Goal: Task Accomplishment & Management: Use online tool/utility

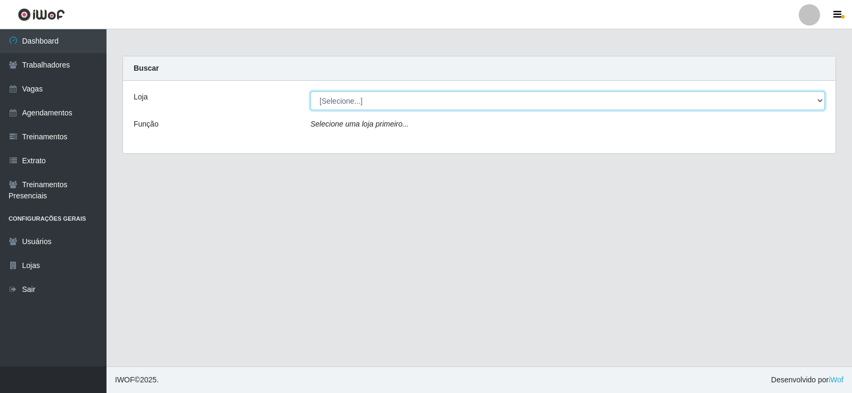
drag, startPoint x: 820, startPoint y: 104, endPoint x: 806, endPoint y: 104, distance: 14.4
click at [820, 104] on select "[Selecione...] Supermercado Manaira" at bounding box center [567, 101] width 514 height 19
select select "443"
click at [310, 92] on select "[Selecione...] Supermercado Manaira" at bounding box center [567, 101] width 514 height 19
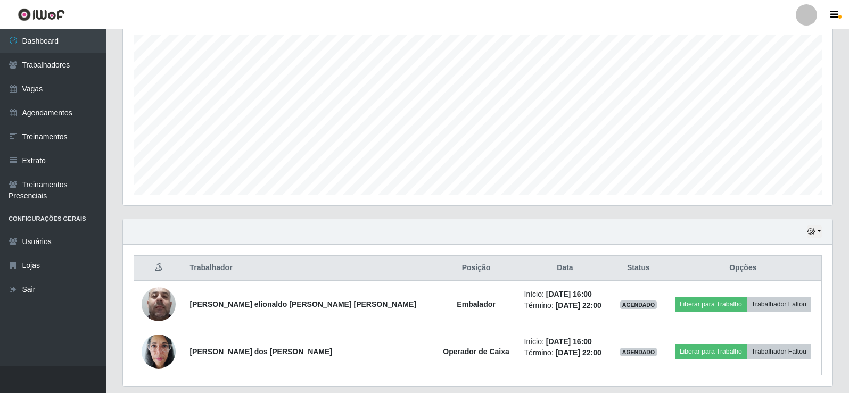
scroll to position [213, 0]
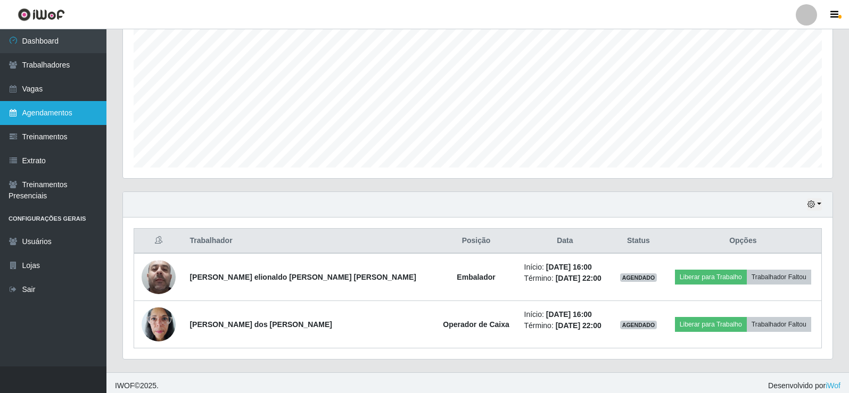
click at [70, 117] on link "Agendamentos" at bounding box center [53, 113] width 106 height 24
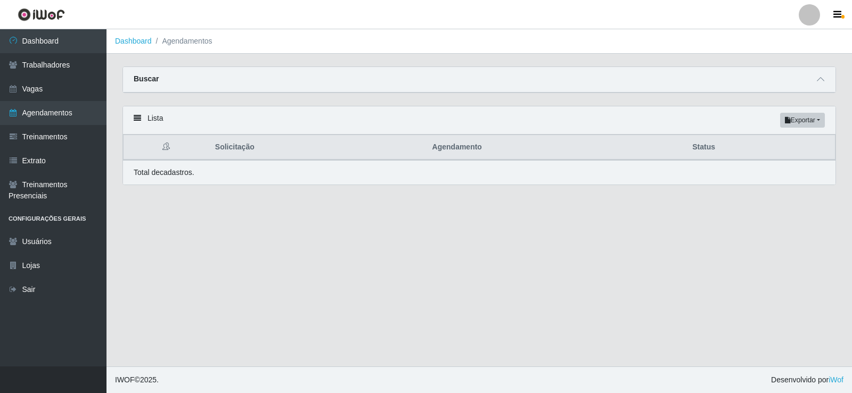
click at [385, 205] on main "Dashboard Agendamentos Carregando... Buscar Início em [GEOGRAPHIC_DATA] em Stat…" at bounding box center [478, 197] width 745 height 337
click at [825, 81] on span at bounding box center [820, 79] width 13 height 12
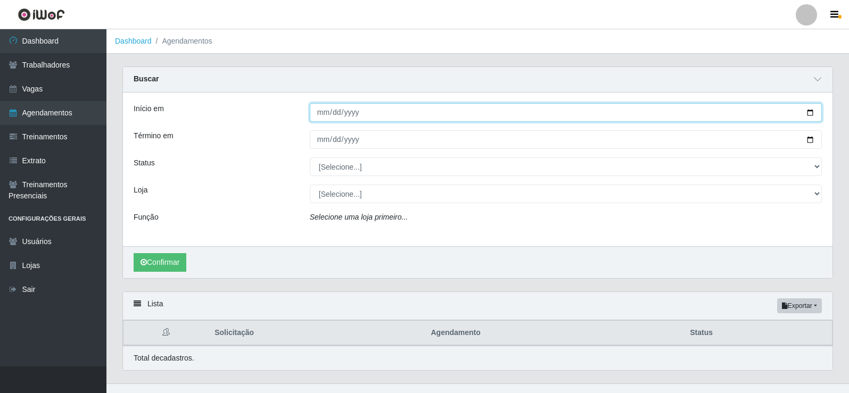
click at [322, 112] on input "Início em" at bounding box center [566, 112] width 512 height 19
click at [336, 121] on input "Início em" at bounding box center [566, 112] width 512 height 19
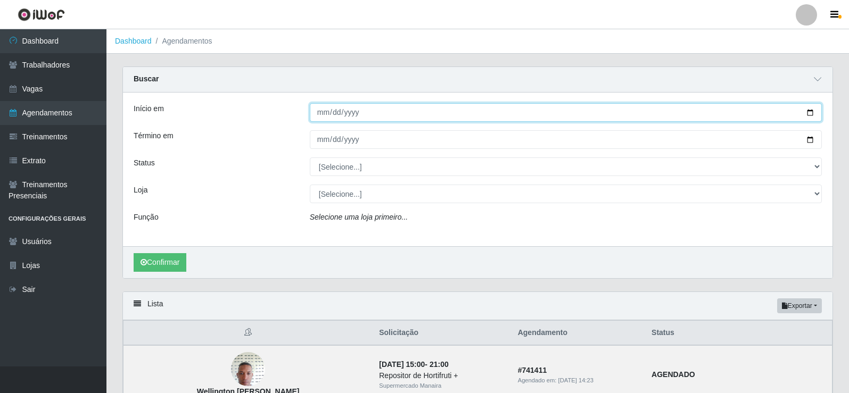
type input "220205-09-12"
type input "[DATE]"
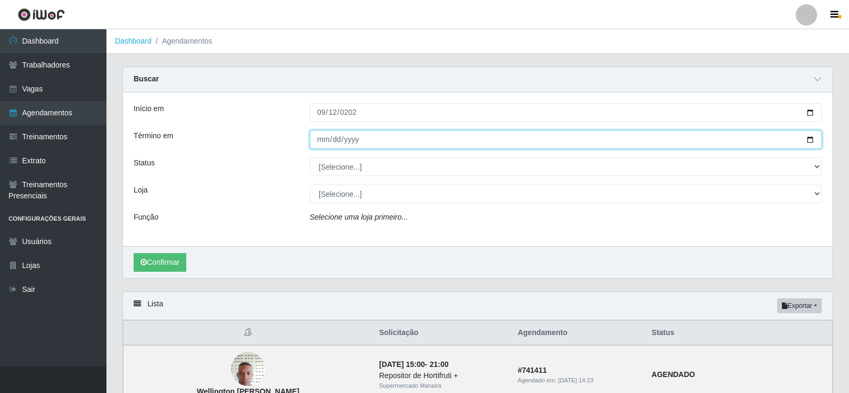
click at [321, 135] on input "Término em" at bounding box center [566, 139] width 512 height 19
type input "[DATE]"
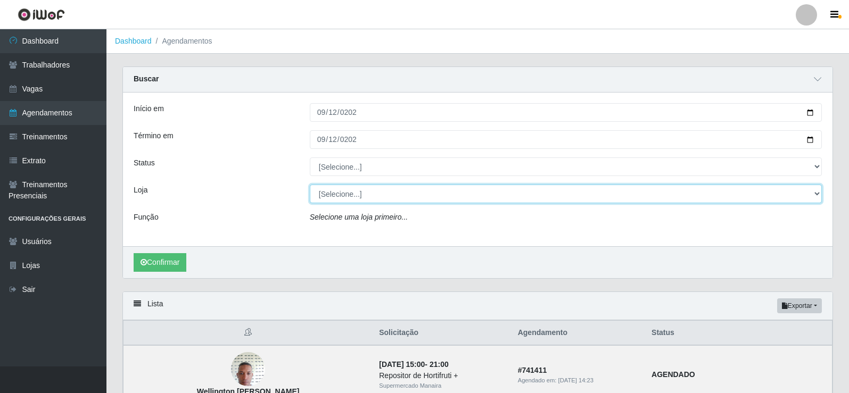
click at [817, 195] on select "[Selecione...] Supermercado Manaira" at bounding box center [566, 194] width 512 height 19
select select "443"
click at [310, 185] on select "[Selecione...] Supermercado Manaira" at bounding box center [566, 194] width 512 height 19
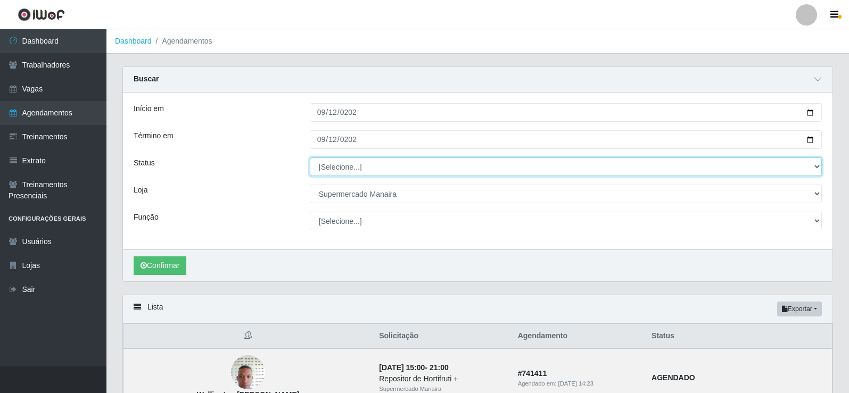
click at [815, 168] on select "[Selecione...] AGENDADO AGUARDANDO LIBERAR EM ANDAMENTO EM REVISÃO FINALIZADO C…" at bounding box center [566, 167] width 512 height 19
select select "FINALIZADO"
click at [310, 158] on select "[Selecione...] AGENDADO AGUARDANDO LIBERAR EM ANDAMENTO EM REVISÃO FINALIZADO C…" at bounding box center [566, 167] width 512 height 19
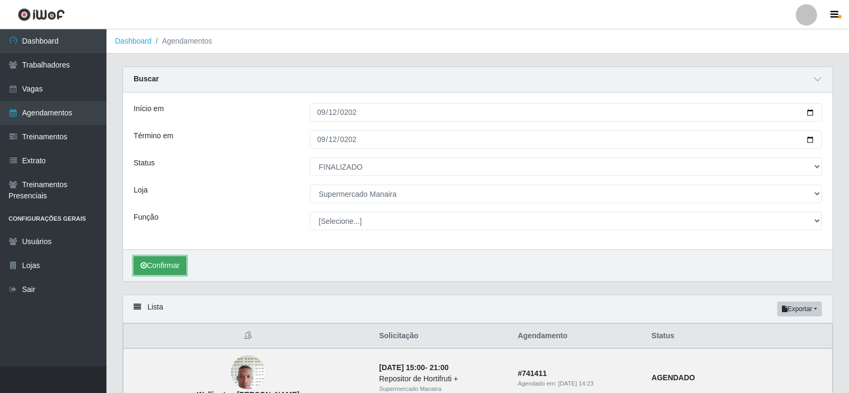
click at [167, 265] on button "Confirmar" at bounding box center [160, 266] width 53 height 19
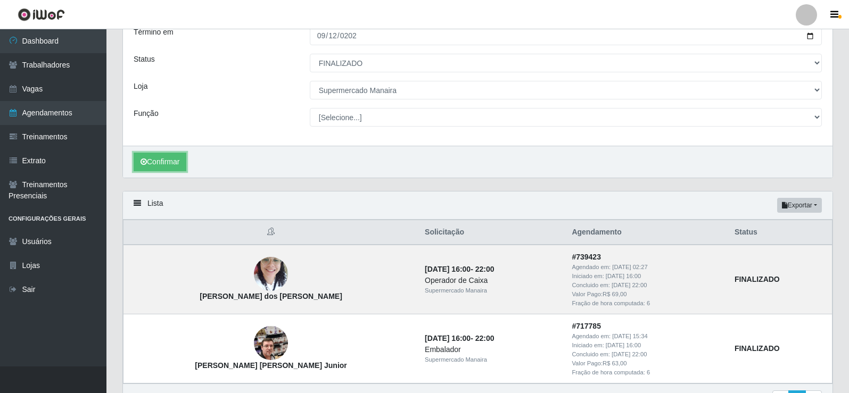
scroll to position [7, 0]
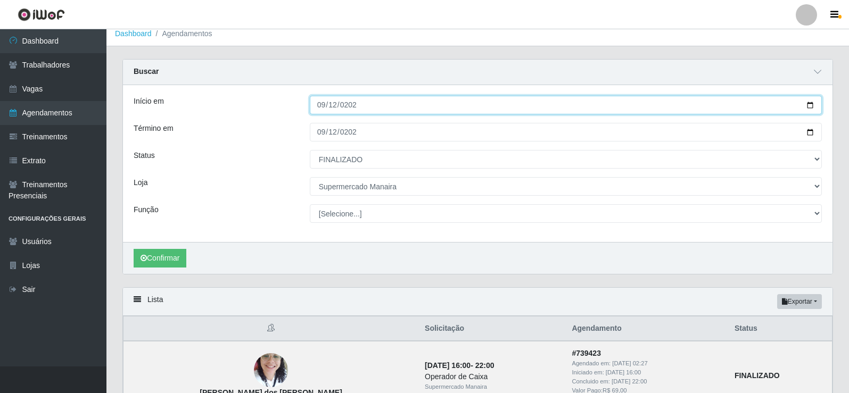
click at [328, 109] on input "[DATE]" at bounding box center [566, 105] width 512 height 19
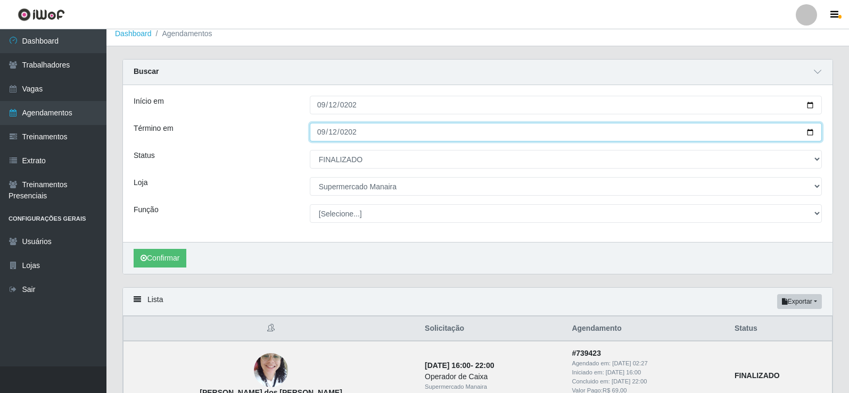
drag, startPoint x: 356, startPoint y: 136, endPoint x: 320, endPoint y: 123, distance: 37.4
click at [356, 136] on input "[DATE]" at bounding box center [566, 132] width 512 height 19
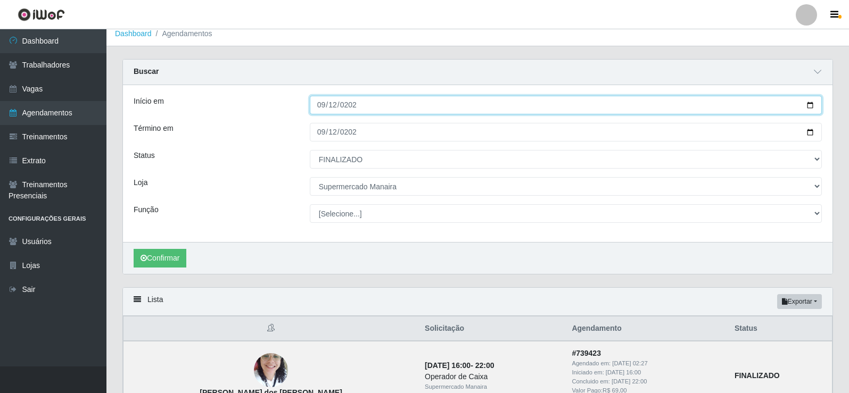
click at [320, 104] on input "[DATE]" at bounding box center [566, 105] width 512 height 19
type input "[DATE]"
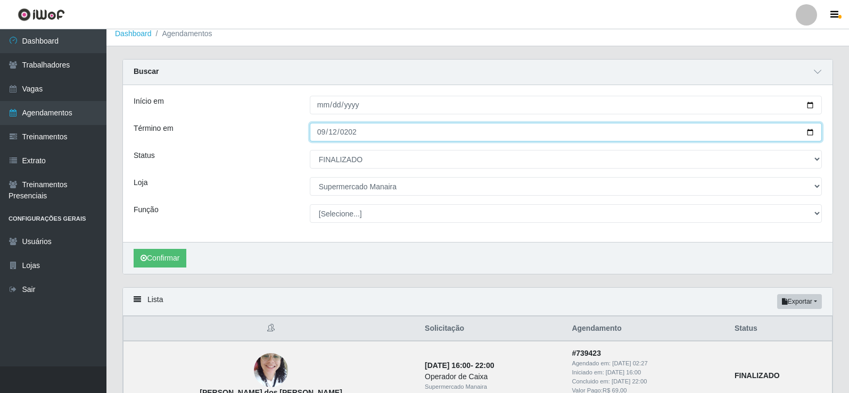
click at [322, 130] on input "[DATE]" at bounding box center [566, 132] width 512 height 19
type input "[DATE]"
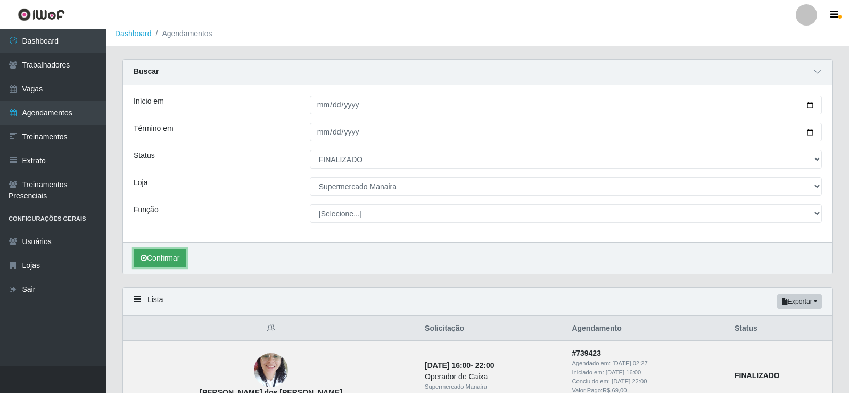
click at [145, 265] on button "Confirmar" at bounding box center [160, 258] width 53 height 19
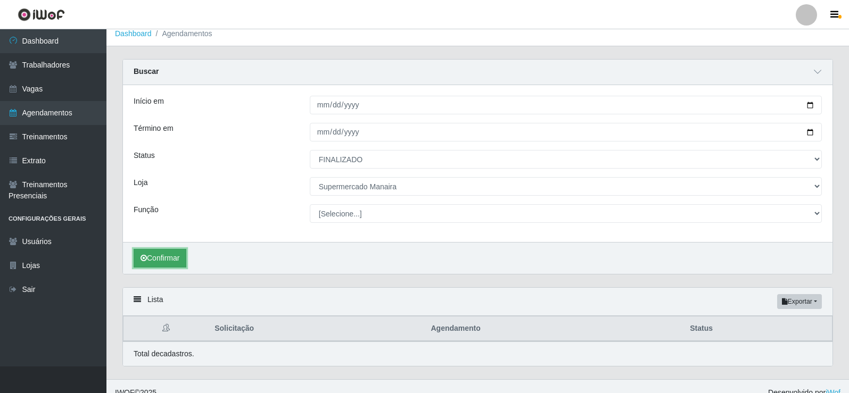
click at [184, 262] on button "Confirmar" at bounding box center [160, 258] width 53 height 19
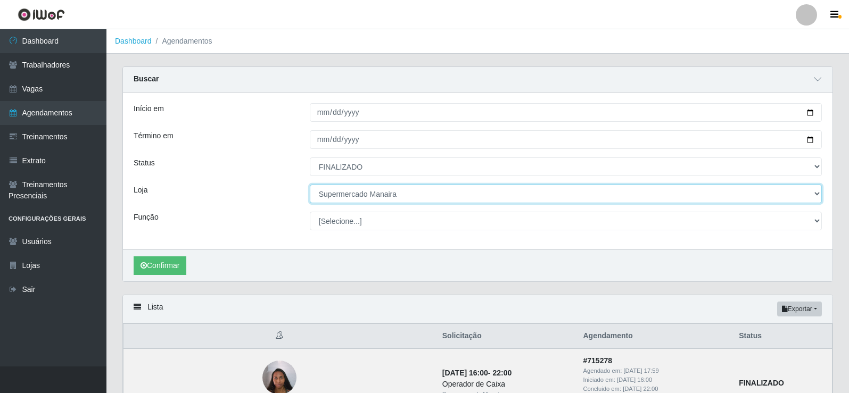
click at [512, 193] on select "[Selecione...] Supermercado Manaira" at bounding box center [566, 194] width 512 height 19
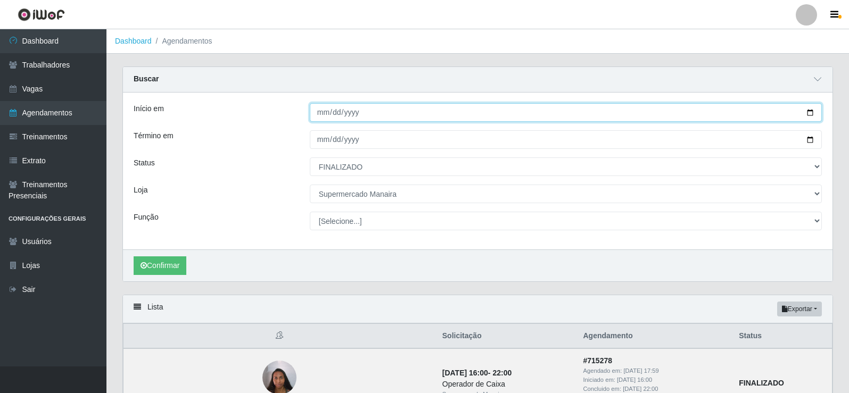
click at [321, 110] on input "[DATE]" at bounding box center [566, 112] width 512 height 19
type input "[DATE]"
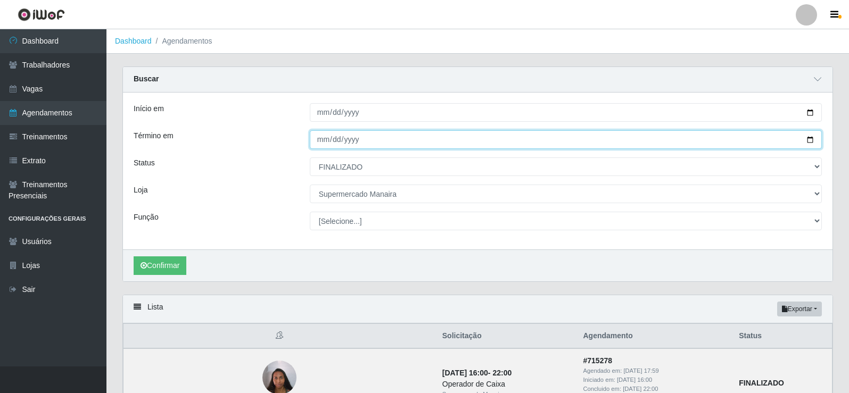
click at [317, 142] on input "[DATE]" at bounding box center [566, 139] width 512 height 19
type input "[DATE]"
click at [134, 257] on button "Confirmar" at bounding box center [160, 266] width 53 height 19
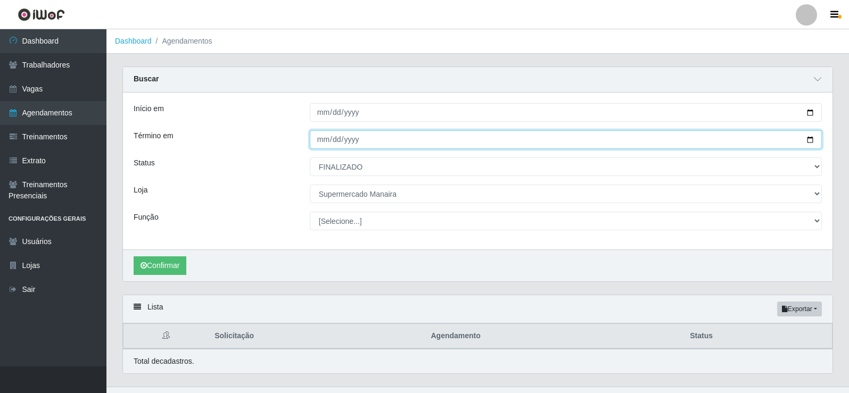
click at [134, 257] on button "Confirmar" at bounding box center [160, 266] width 53 height 19
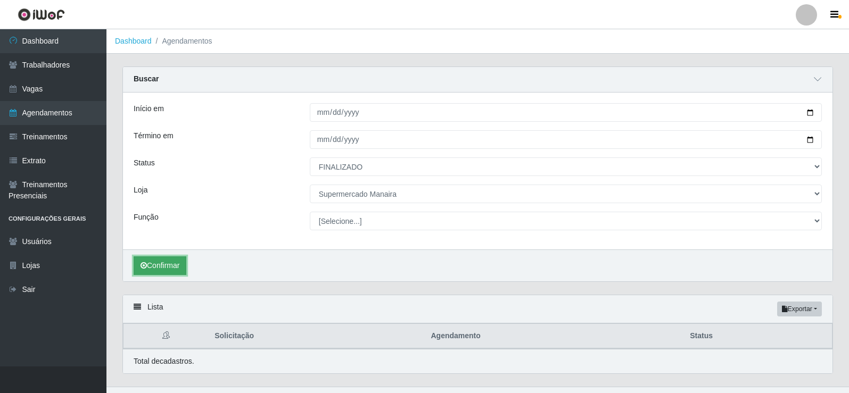
click at [161, 260] on button "Confirmar" at bounding box center [160, 266] width 53 height 19
